Goal: Find specific fact

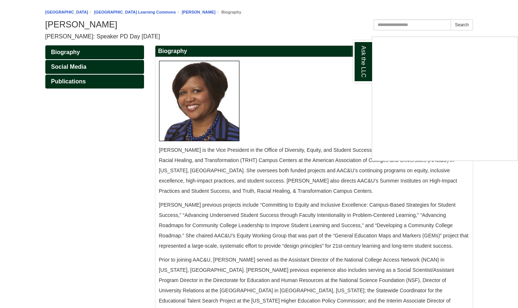
scroll to position [46, 0]
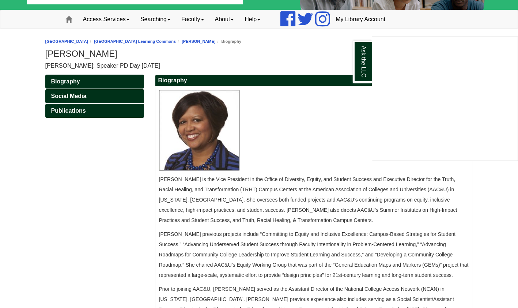
click at [196, 199] on div "Ask the LLC" at bounding box center [259, 154] width 518 height 308
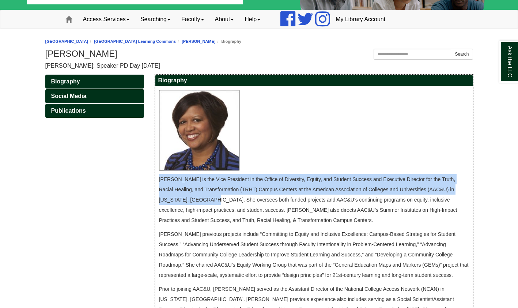
drag, startPoint x: 196, startPoint y: 199, endPoint x: 157, endPoint y: 183, distance: 42.7
click at [157, 183] on div "[PERSON_NAME] is the Vice President in the Office of Diversity, Equity, and Stu…" at bounding box center [313, 234] width 317 height 297
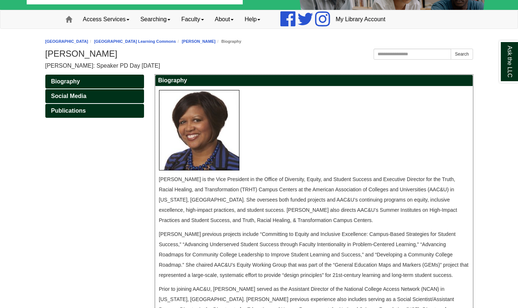
drag, startPoint x: 157, startPoint y: 183, endPoint x: 238, endPoint y: 210, distance: 85.8
click at [238, 210] on span "[PERSON_NAME] is the Vice President in the Office of Diversity, Equity, and Stu…" at bounding box center [308, 199] width 298 height 47
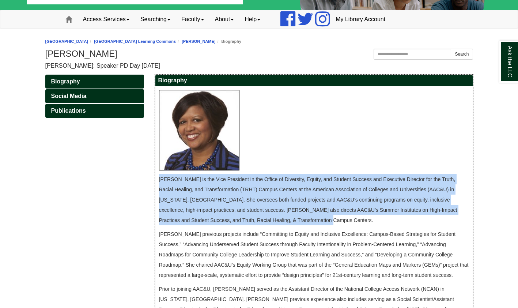
drag, startPoint x: 298, startPoint y: 220, endPoint x: 157, endPoint y: 178, distance: 146.7
click at [157, 178] on div "[PERSON_NAME] is the Vice President in the Office of Diversity, Equity, and Stu…" at bounding box center [313, 234] width 317 height 297
copy span "[PERSON_NAME] is the Vice President in the Office of Diversity, Equity, and Stu…"
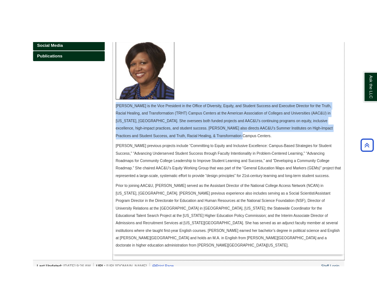
scroll to position [0, 0]
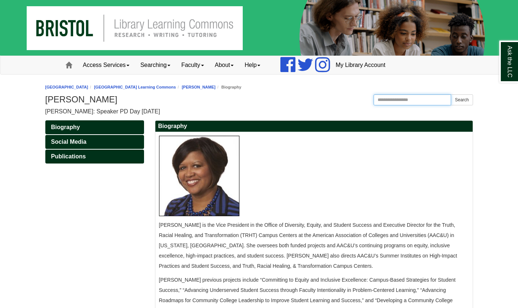
click at [384, 98] on input "Search this Guide" at bounding box center [412, 99] width 78 height 11
type input "**********"
click at [450, 94] on button "Search" at bounding box center [461, 99] width 22 height 11
click at [89, 213] on div "Biography Social Media Publications Biography Next: Social Media >>" at bounding box center [259, 278] width 438 height 316
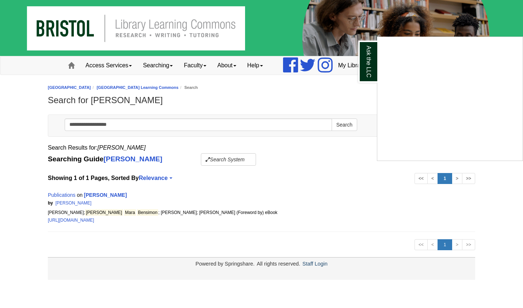
click at [112, 195] on div "Ask the LLC" at bounding box center [261, 154] width 523 height 308
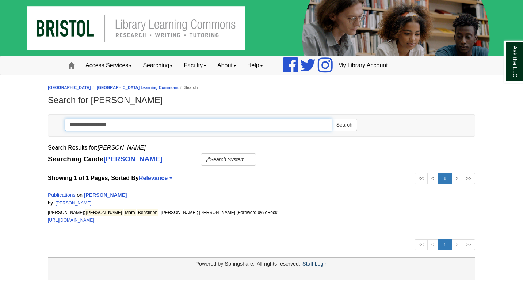
click at [110, 125] on input "**********" at bounding box center [198, 124] width 267 height 12
